Goal: Information Seeking & Learning: Learn about a topic

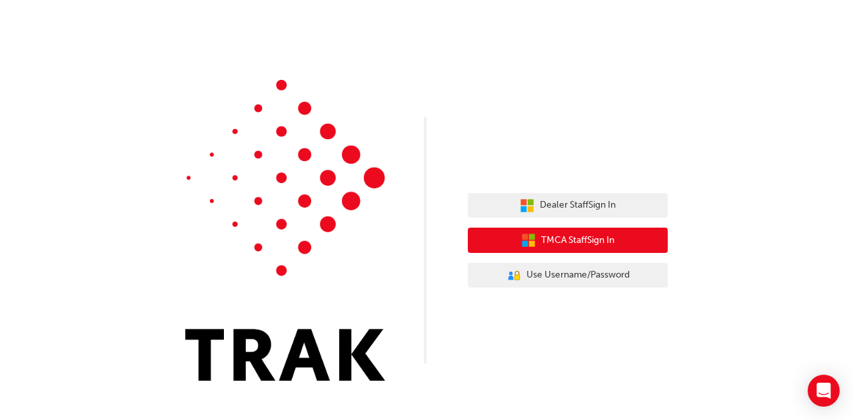
click at [587, 240] on span "TMCA Staff Sign In" at bounding box center [577, 240] width 73 height 15
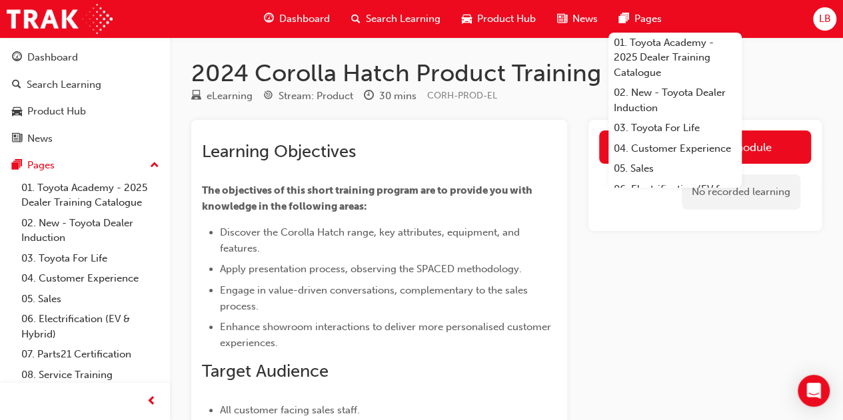
click at [654, 320] on div "Launch eLearning module No recorded learning" at bounding box center [704, 295] width 233 height 351
click at [674, 294] on div "Launch eLearning module No recorded learning" at bounding box center [704, 295] width 233 height 351
click at [789, 80] on h1 "2024 Corolla Hatch Product Training" at bounding box center [506, 73] width 630 height 29
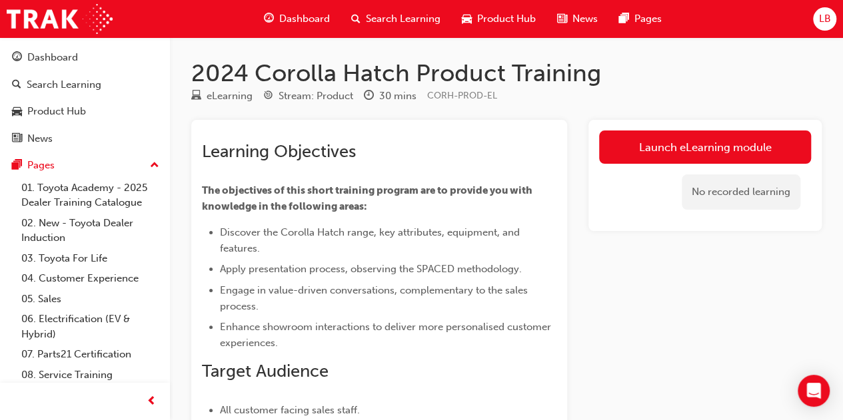
click at [731, 251] on div "Launch eLearning module No recorded learning" at bounding box center [704, 295] width 233 height 351
drag, startPoint x: 500, startPoint y: 95, endPoint x: 404, endPoint y: 94, distance: 95.9
click at [404, 94] on div "eLearning Stream: Product 30 mins CORH-PROD-EL" at bounding box center [506, 99] width 630 height 22
click at [432, 93] on span "CORH-PROD-EL" at bounding box center [462, 95] width 70 height 11
click at [517, 100] on div "eLearning Stream: Product 30 mins CORH-PROD-EL" at bounding box center [506, 99] width 630 height 22
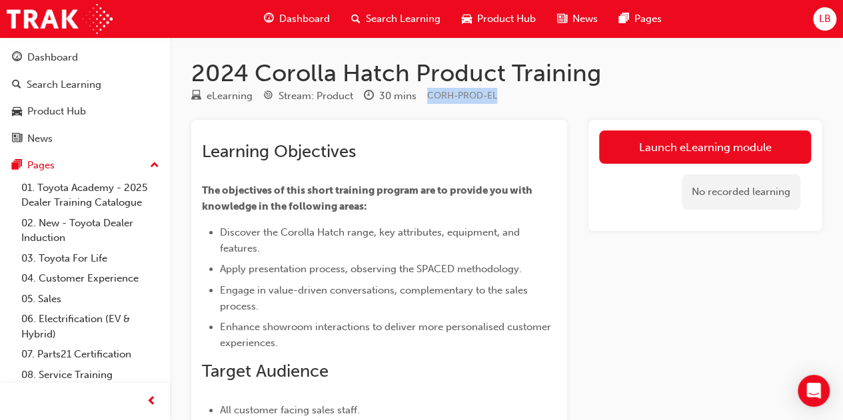
drag, startPoint x: 505, startPoint y: 96, endPoint x: 429, endPoint y: 95, distance: 75.9
click at [429, 95] on div "eLearning Stream: Product 30 mins CORH-PROD-EL" at bounding box center [506, 99] width 630 height 22
copy span "CORH-PROD-EL"
click at [405, 17] on span "Search Learning" at bounding box center [403, 18] width 75 height 15
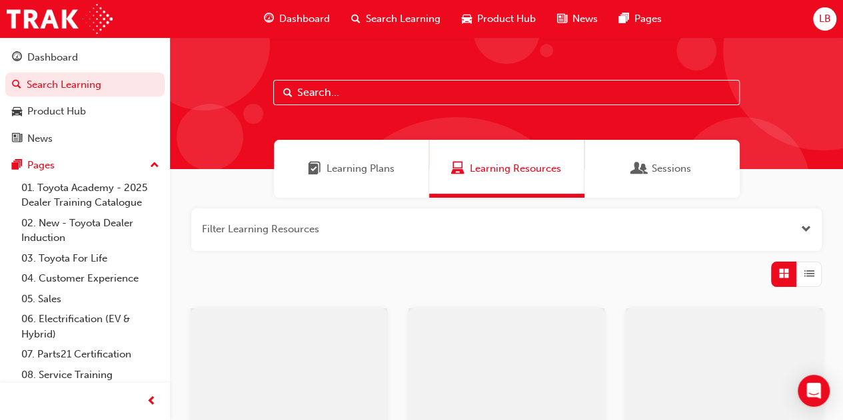
click at [386, 97] on input "text" at bounding box center [506, 92] width 466 height 25
paste input "CORH-PROD-EL"
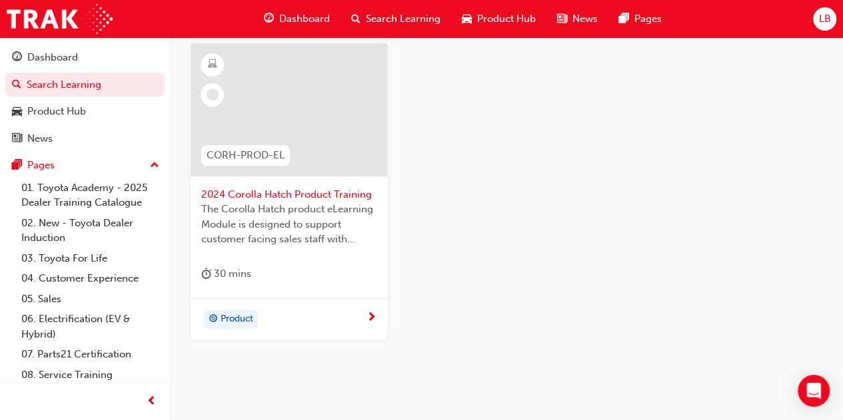
scroll to position [246, 0]
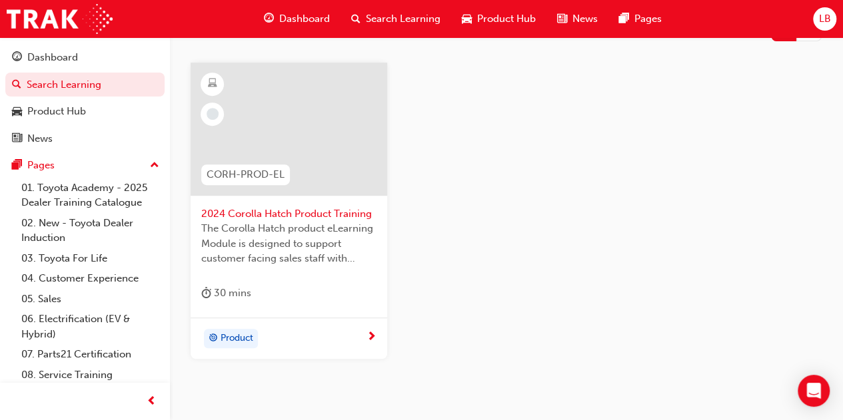
click at [386, 18] on span "Search Learning" at bounding box center [403, 18] width 75 height 15
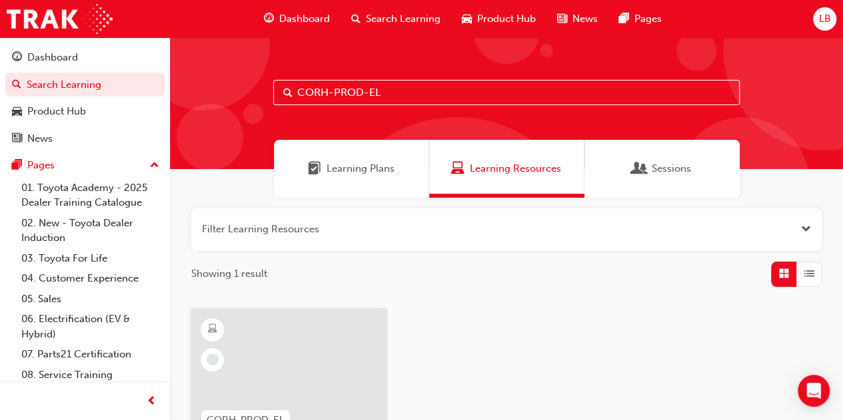
drag, startPoint x: 422, startPoint y: 92, endPoint x: 272, endPoint y: 89, distance: 149.9
click at [273, 89] on input "CORH-PROD-EL" at bounding box center [506, 92] width 466 height 25
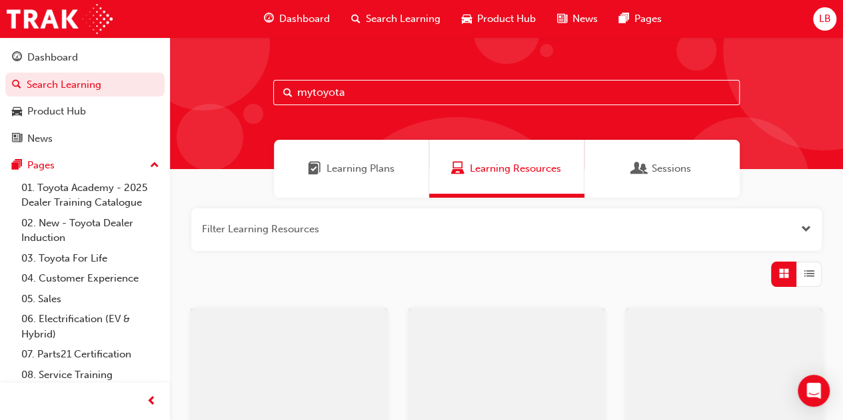
type input "mytoyota"
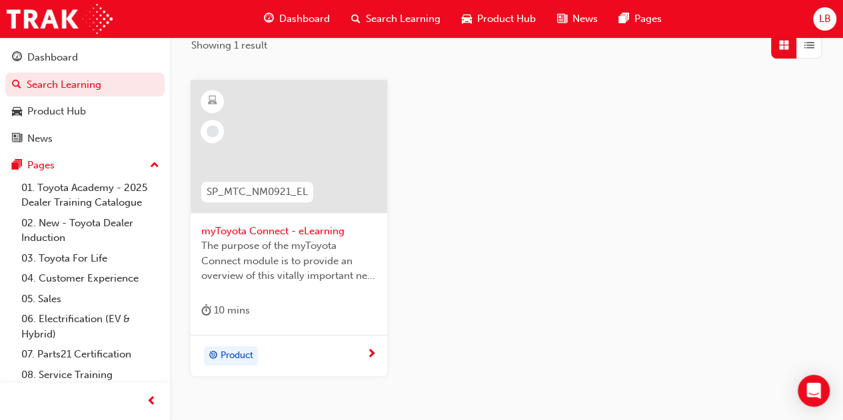
scroll to position [200, 0]
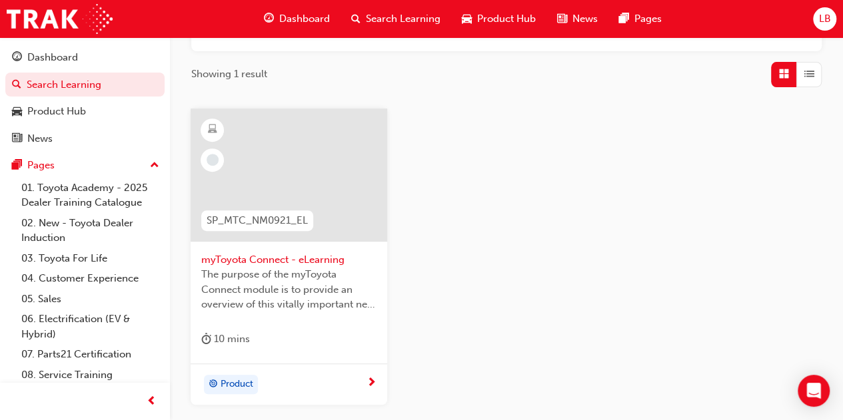
drag, startPoint x: 235, startPoint y: 214, endPoint x: 457, endPoint y: 263, distance: 227.1
click at [457, 263] on div "SP_MTC_NM0921_EL myToyota Connect - eLearning The purpose of the myToyota Conne…" at bounding box center [506, 268] width 653 height 318
click at [264, 222] on span "SP_MTC_NM0921_EL" at bounding box center [256, 220] width 101 height 15
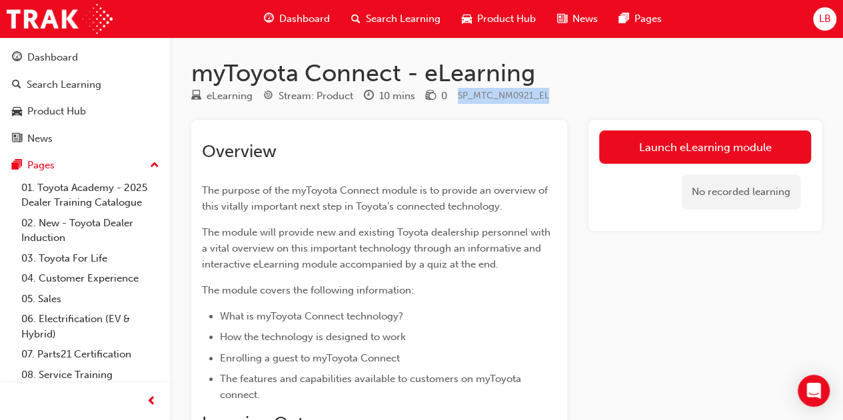
drag, startPoint x: 458, startPoint y: 98, endPoint x: 549, endPoint y: 95, distance: 90.6
click at [549, 95] on span "SP_MTC_NM0921_EL" at bounding box center [503, 95] width 91 height 11
copy span "SP_MTC_NM0921_EL"
click at [392, 20] on span "Search Learning" at bounding box center [403, 18] width 75 height 15
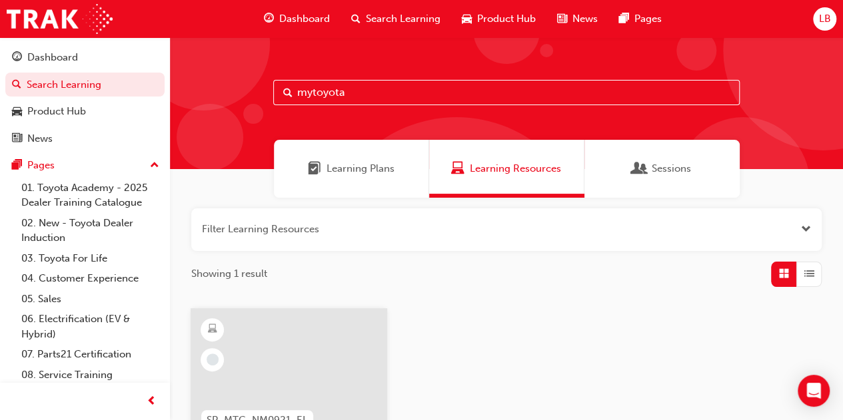
drag, startPoint x: 361, startPoint y: 96, endPoint x: 257, endPoint y: 93, distance: 104.0
click at [257, 93] on div "mytoyota" at bounding box center [506, 103] width 673 height 132
type input "2024 rav4 product"
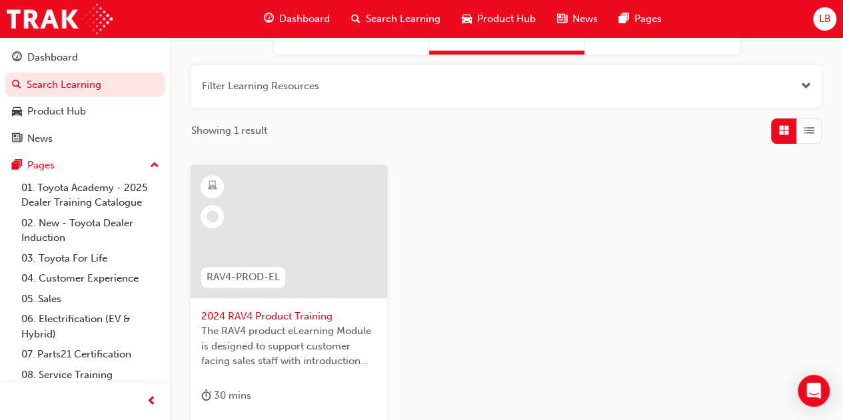
scroll to position [200, 0]
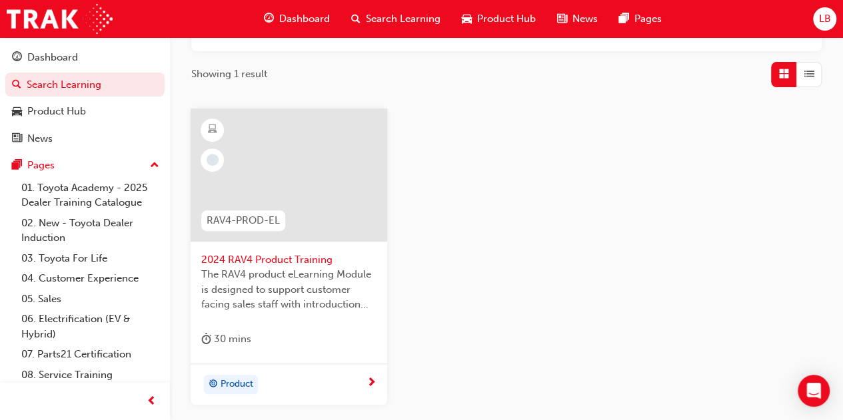
click at [260, 215] on span "RAV4-PROD-EL" at bounding box center [242, 220] width 73 height 15
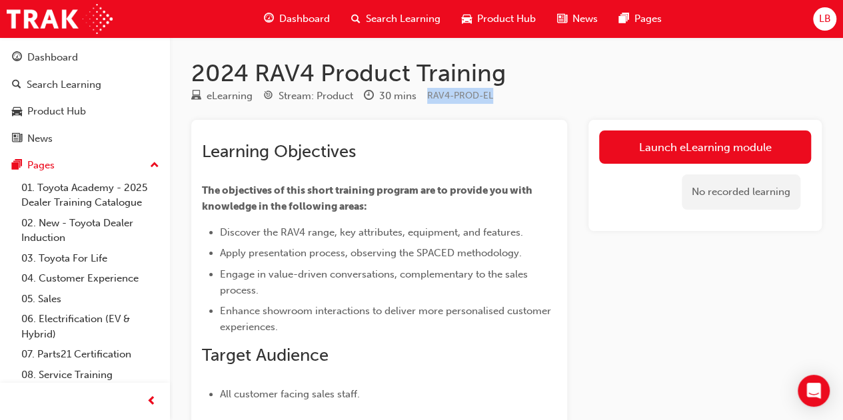
drag, startPoint x: 495, startPoint y: 94, endPoint x: 423, endPoint y: 93, distance: 71.9
click at [423, 93] on div "eLearning Stream: Product 30 mins RAV4-PROD-EL" at bounding box center [506, 99] width 630 height 22
copy span "RAV4-PROD-EL"
click at [380, 13] on span "Search Learning" at bounding box center [403, 18] width 75 height 15
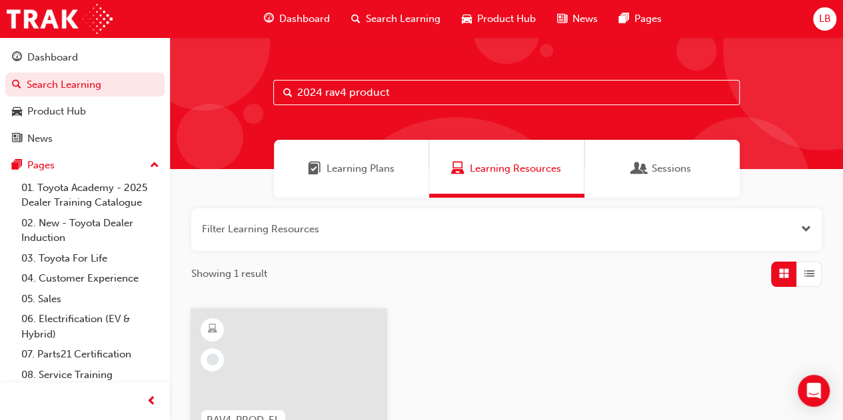
drag, startPoint x: 389, startPoint y: 89, endPoint x: 248, endPoint y: 79, distance: 141.6
click at [248, 79] on div "2024 rav4 product" at bounding box center [506, 103] width 673 height 132
paste input "Hilux Product eLearning"
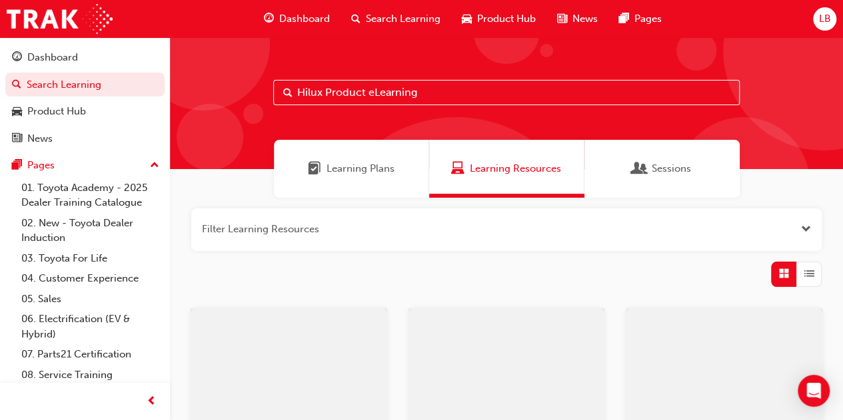
type input "Hilux Product eLearning"
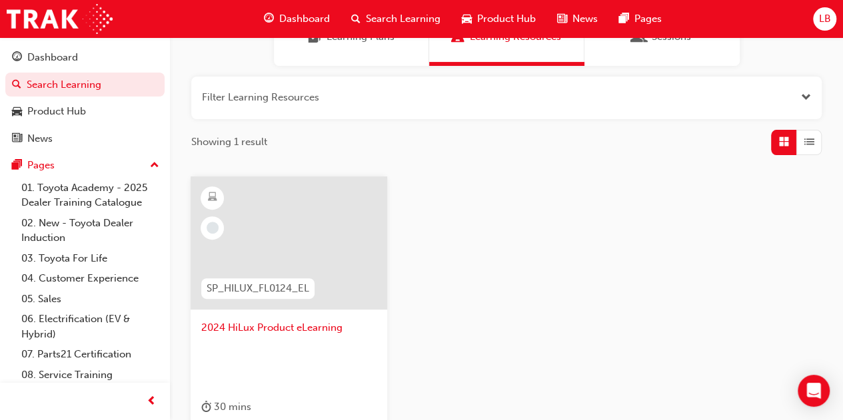
scroll to position [133, 0]
click at [283, 292] on span "SP_HILUX_FL0124_EL" at bounding box center [257, 287] width 103 height 15
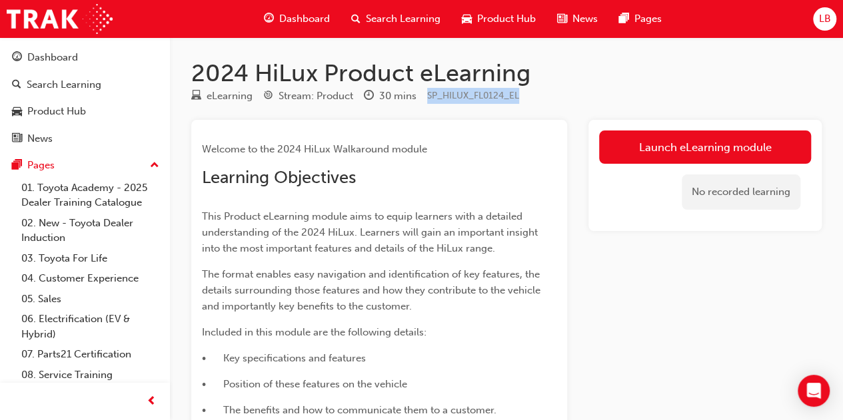
drag, startPoint x: 429, startPoint y: 95, endPoint x: 518, endPoint y: 98, distance: 89.3
click at [518, 98] on span "SP_HILUX_FL0124_EL" at bounding box center [473, 95] width 92 height 11
copy span "SP_HILUX_FL0124_EL"
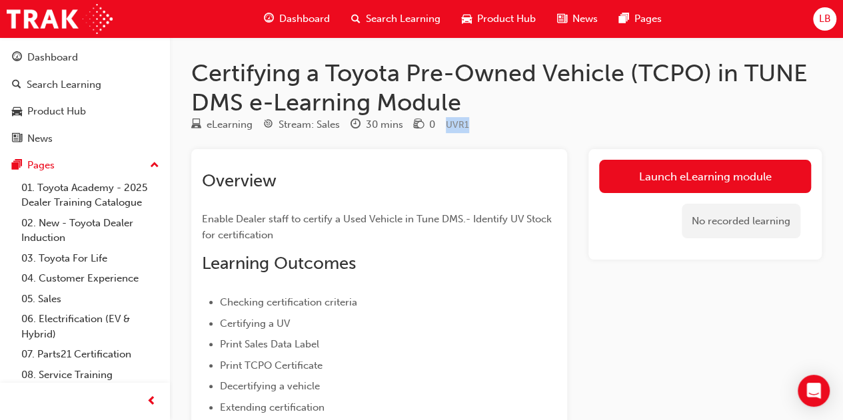
drag, startPoint x: 472, startPoint y: 124, endPoint x: 446, endPoint y: 127, distance: 25.5
click at [446, 127] on div "eLearning Stream: Sales 30 mins 0 UVR1" at bounding box center [506, 128] width 630 height 22
copy span "UVR1"
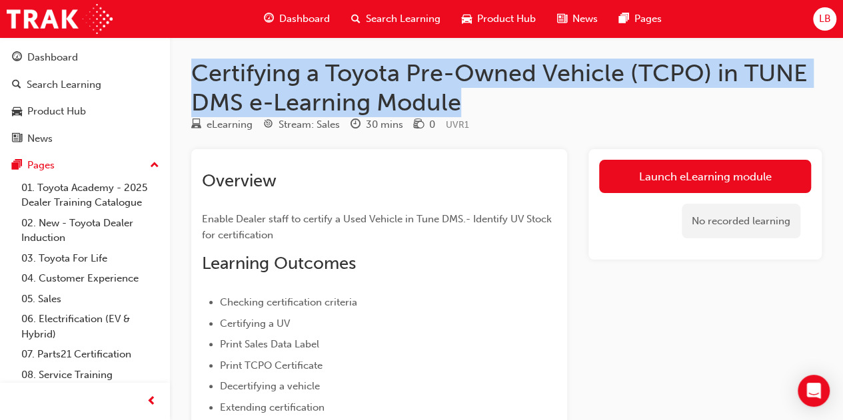
drag, startPoint x: 458, startPoint y: 98, endPoint x: 189, endPoint y: 78, distance: 269.8
click at [189, 78] on div "Certifying a Toyota Pre-Owned Vehicle (TCPO) in TUNE DMS e-Learning Module eLea…" at bounding box center [506, 399] width 673 height 681
copy h1 "Certifying a Toyota Pre-Owned Vehicle (TCPO) in TUNE DMS e-Learning Module"
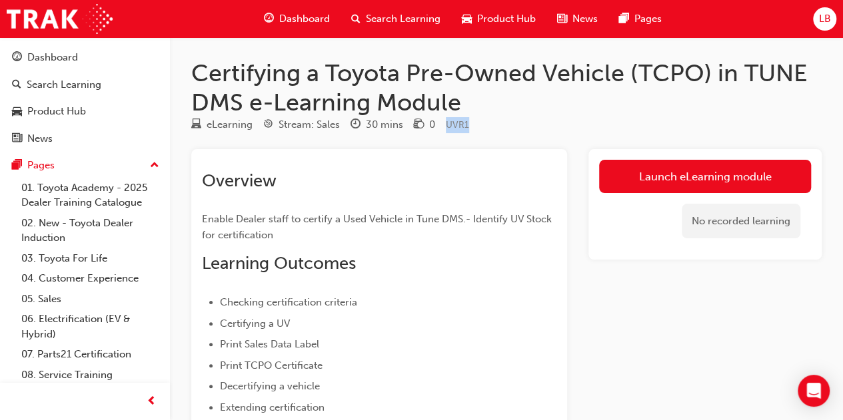
drag, startPoint x: 474, startPoint y: 126, endPoint x: 446, endPoint y: 123, distance: 28.1
click at [446, 123] on div "eLearning Stream: Sales 30 mins 0 UVR1" at bounding box center [506, 128] width 630 height 22
copy span "UVR1"
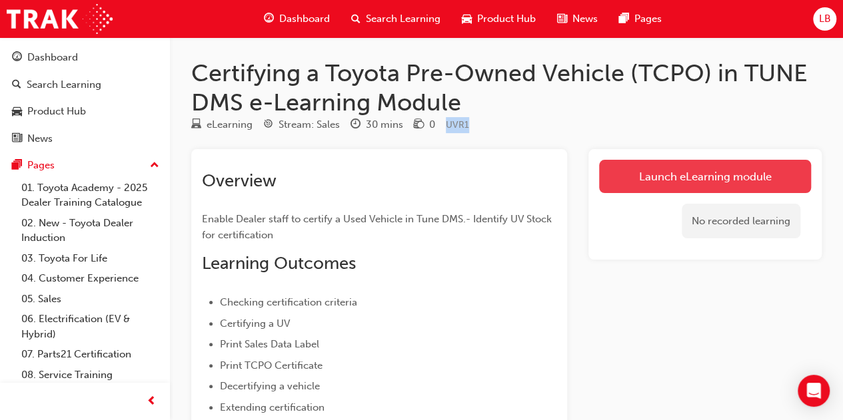
click at [711, 180] on link "Launch eLearning module" at bounding box center [705, 176] width 212 height 33
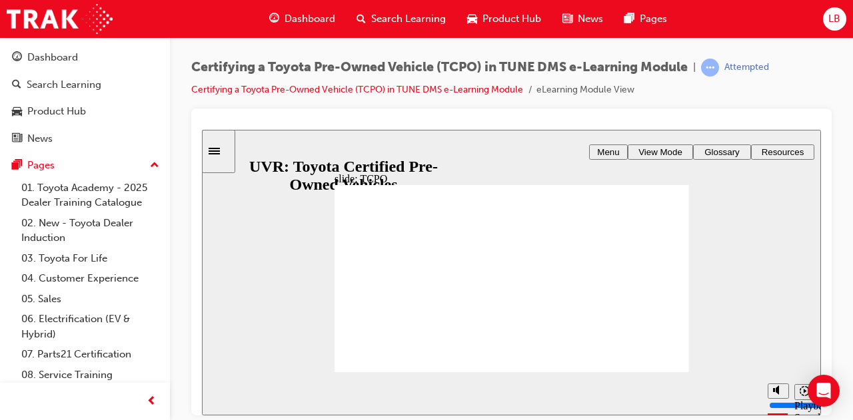
click at [220, 150] on icon "Sidebar Toggle" at bounding box center [213, 150] width 11 height 7
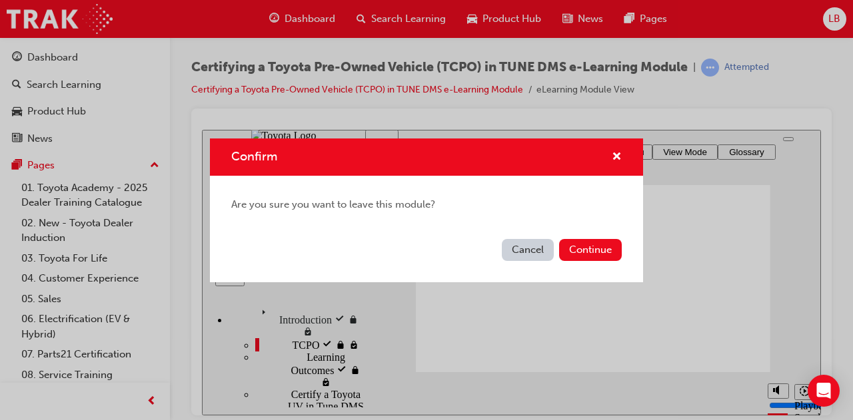
click at [528, 246] on button "Cancel" at bounding box center [528, 250] width 52 height 22
